Goal: Task Accomplishment & Management: Manage account settings

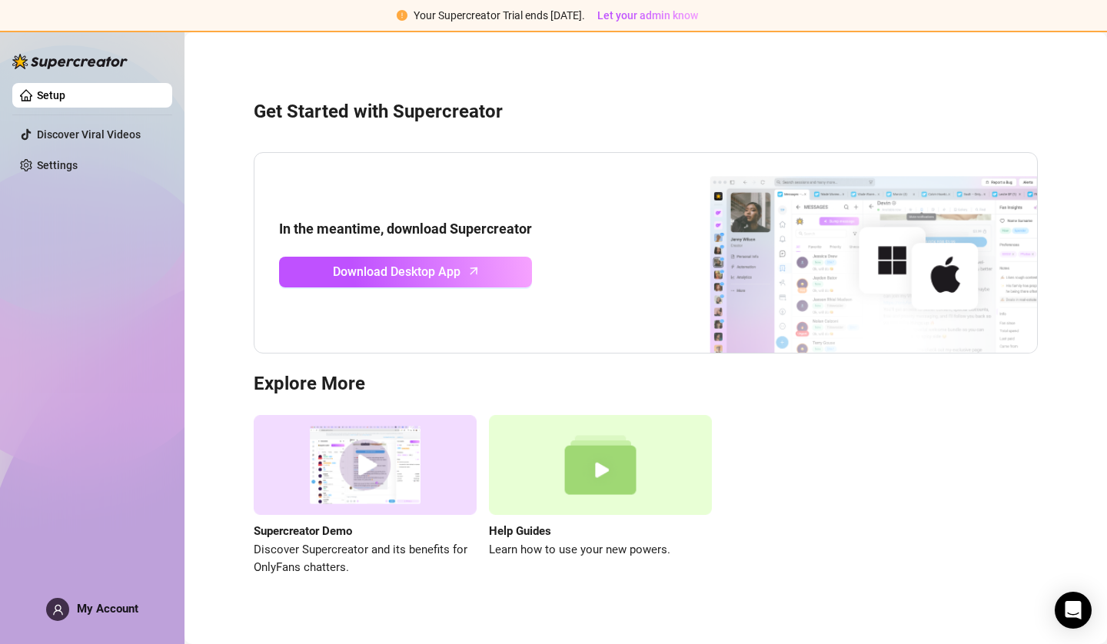
click at [65, 89] on link "Setup" at bounding box center [51, 95] width 28 height 12
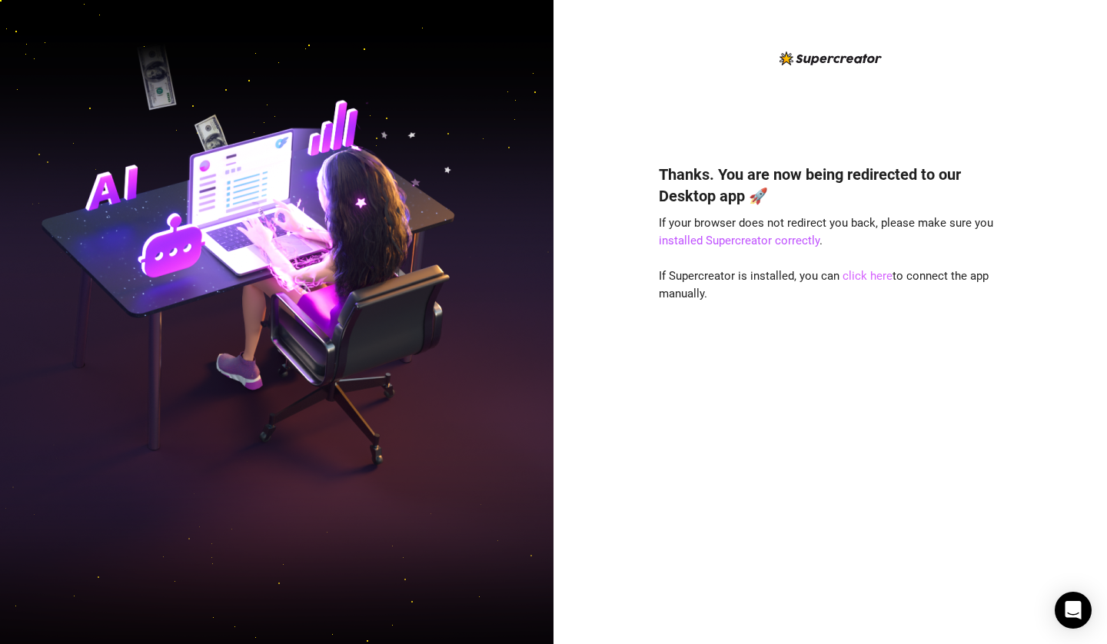
click at [859, 276] on link "click here" at bounding box center [867, 276] width 50 height 14
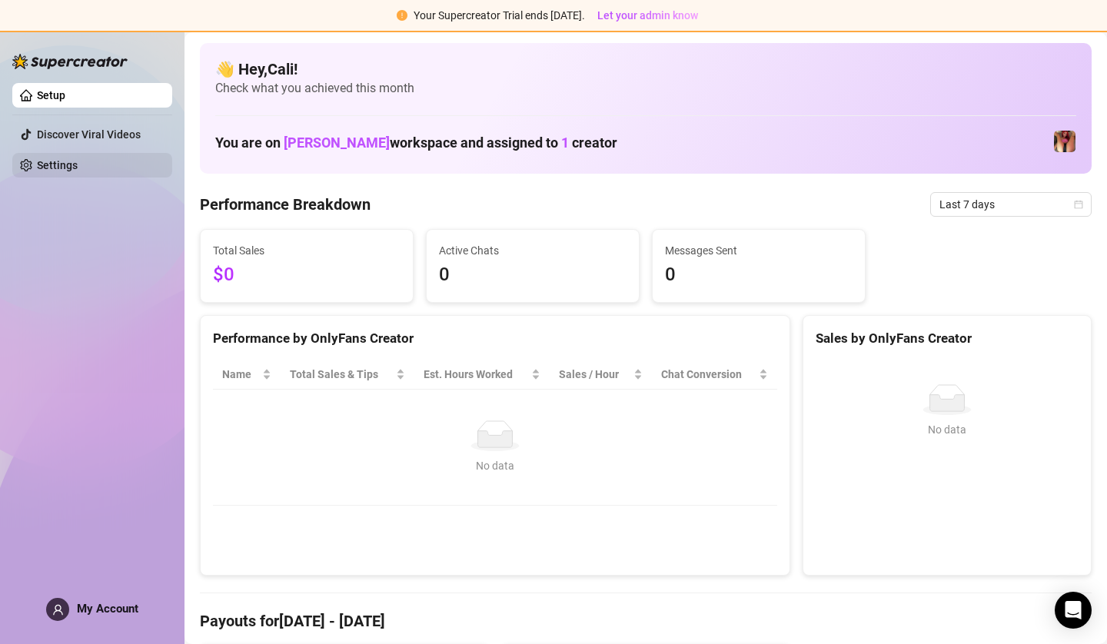
click at [78, 170] on link "Settings" at bounding box center [57, 165] width 41 height 12
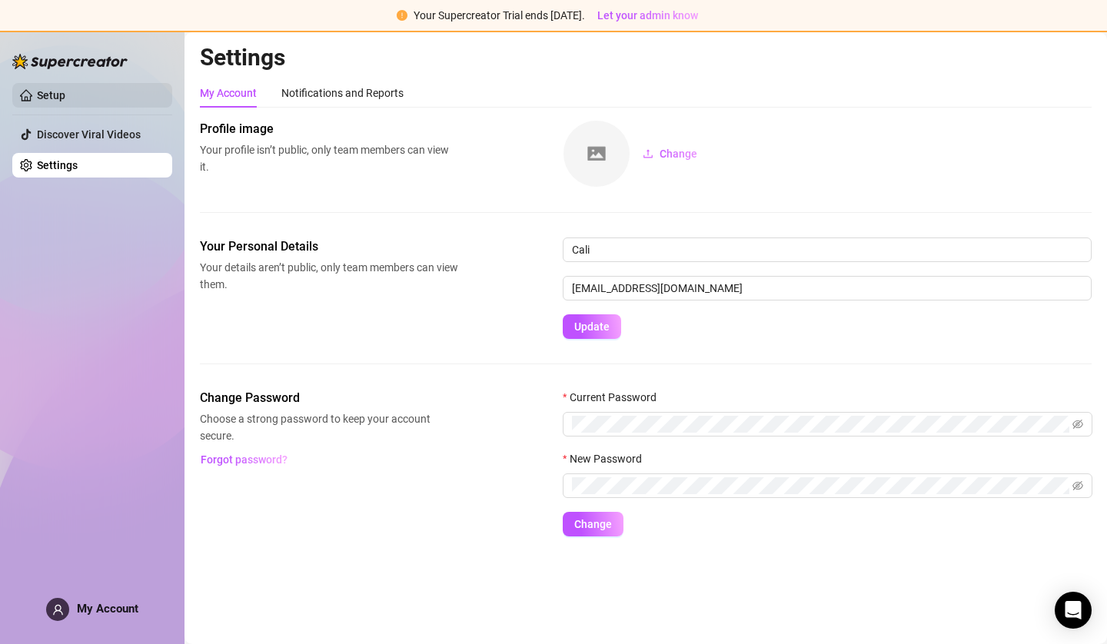
click at [65, 98] on link "Setup" at bounding box center [51, 95] width 28 height 12
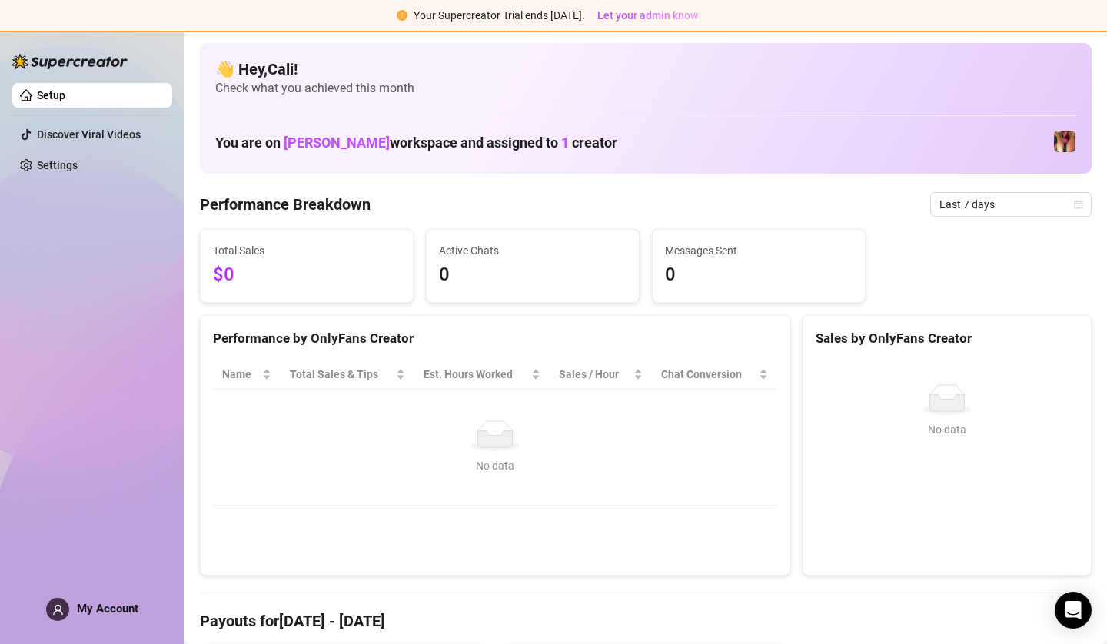
click at [1030, 138] on div "You are on Kimberly Yang workspace and assigned to 1 creator" at bounding box center [645, 141] width 861 height 33
click at [1054, 138] on img at bounding box center [1065, 142] width 22 height 22
click at [1054, 136] on img at bounding box center [1065, 142] width 22 height 22
